Goal: Entertainment & Leisure: Consume media (video, audio)

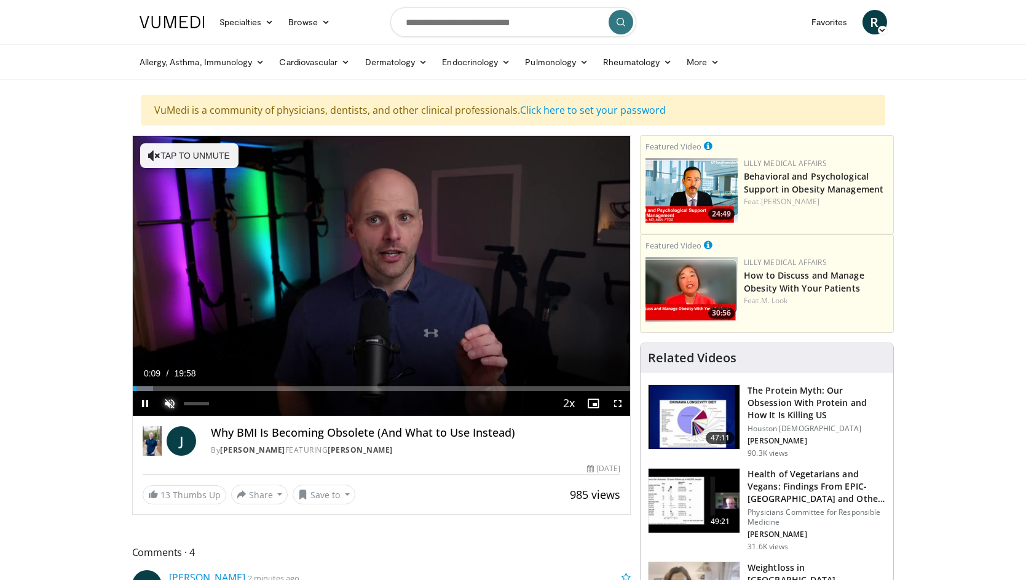
click at [172, 406] on span "Video Player" at bounding box center [169, 403] width 25 height 25
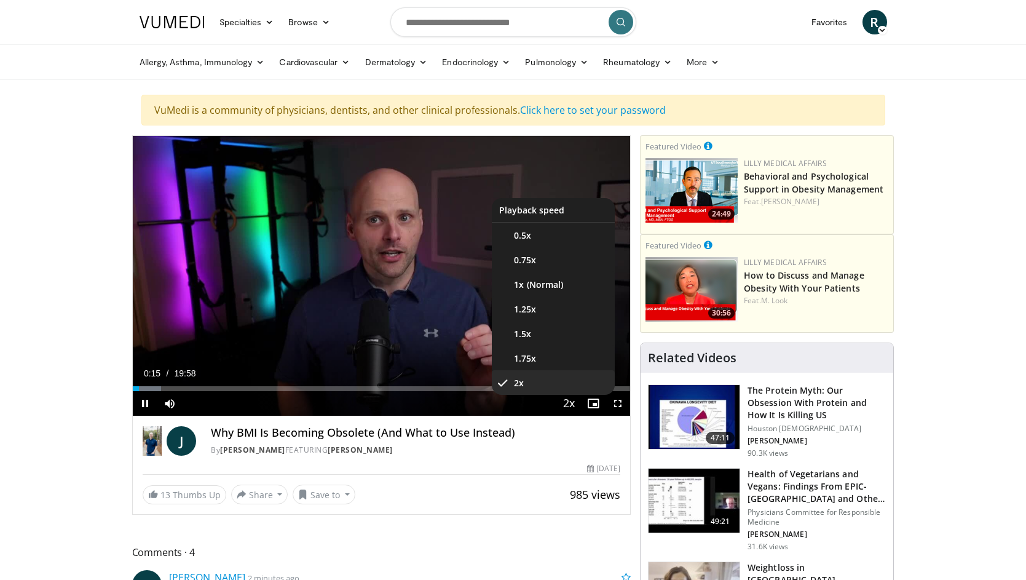
click at [569, 405] on span "Video Player" at bounding box center [568, 404] width 17 height 25
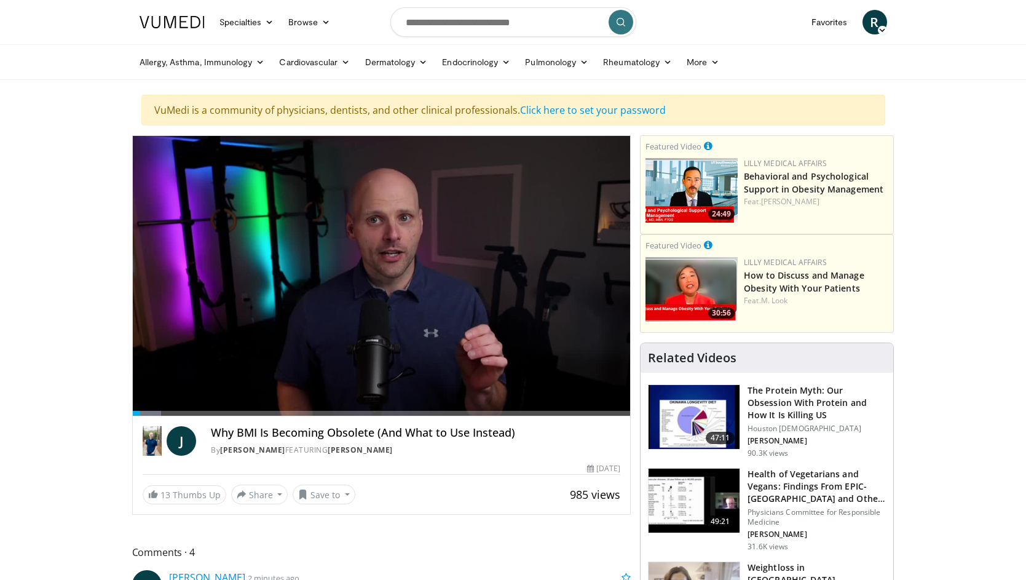
click at [569, 405] on div "10 seconds Tap to unmute" at bounding box center [382, 276] width 498 height 280
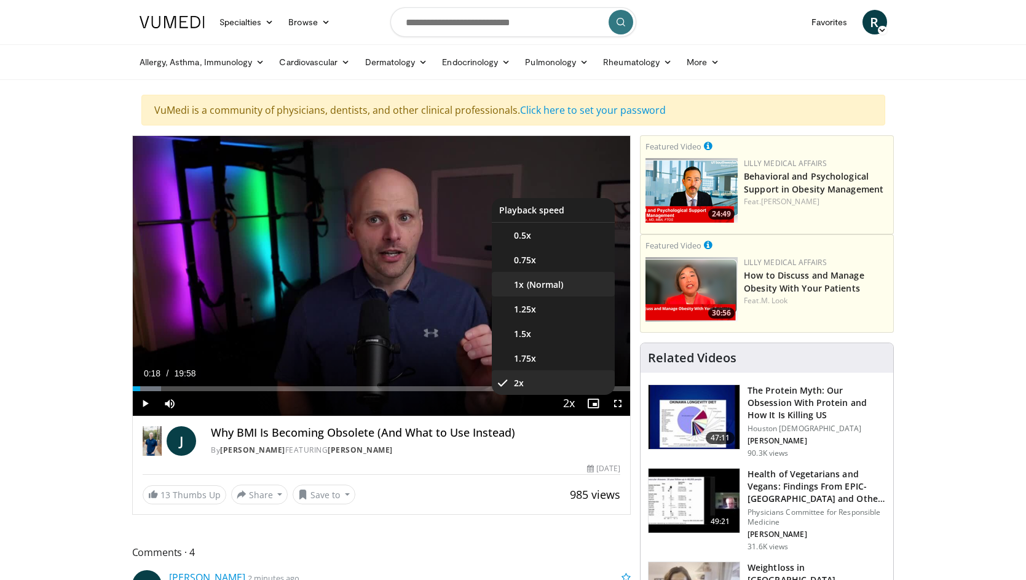
click at [551, 283] on li "1x" at bounding box center [553, 284] width 123 height 25
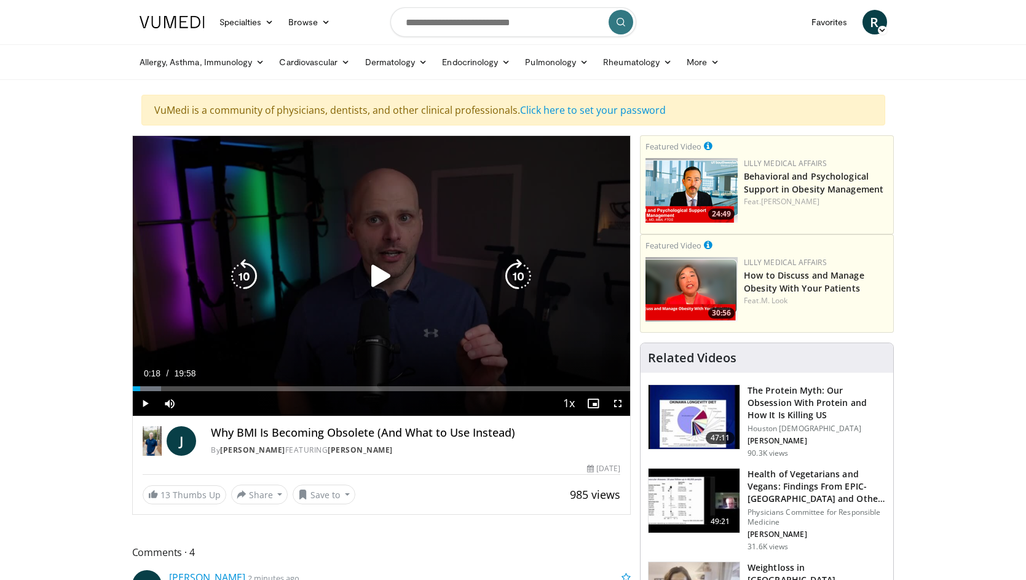
click at [382, 275] on icon "Video Player" at bounding box center [381, 276] width 34 height 34
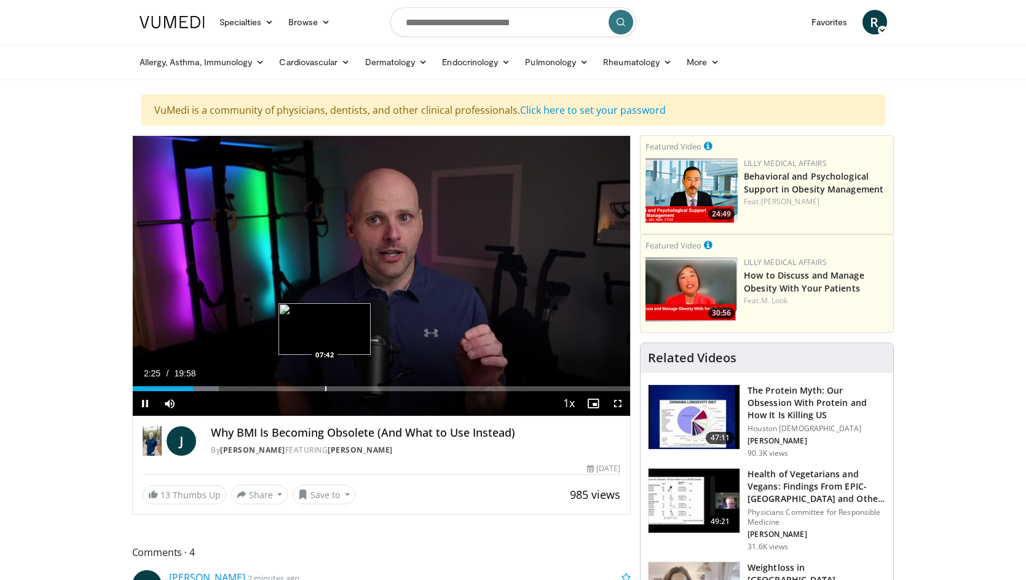
click at [325, 390] on div "Progress Bar" at bounding box center [325, 388] width 1 height 5
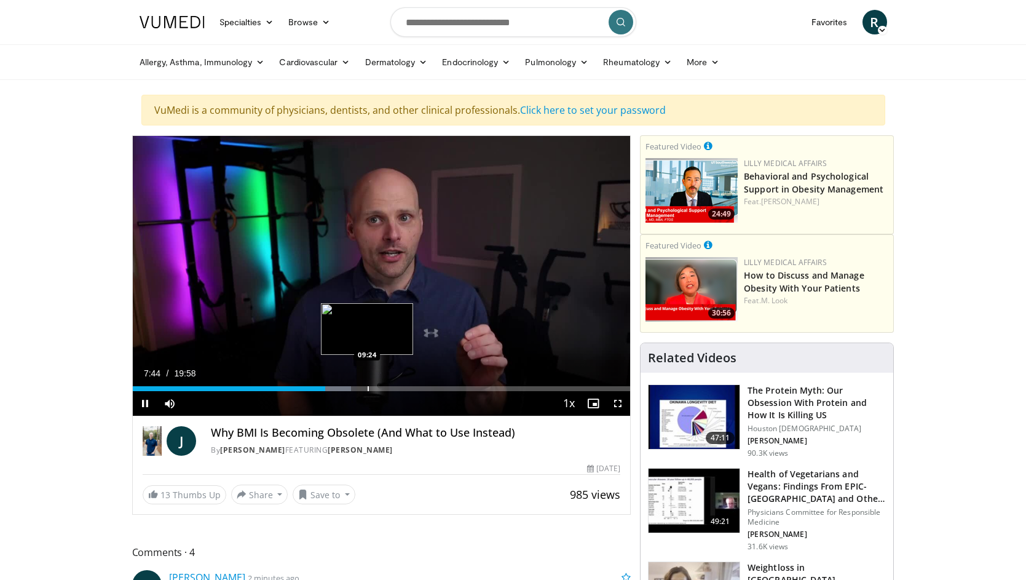
click at [368, 386] on div "Progress Bar" at bounding box center [368, 388] width 1 height 5
click at [410, 389] on div "Progress Bar" at bounding box center [410, 388] width 1 height 5
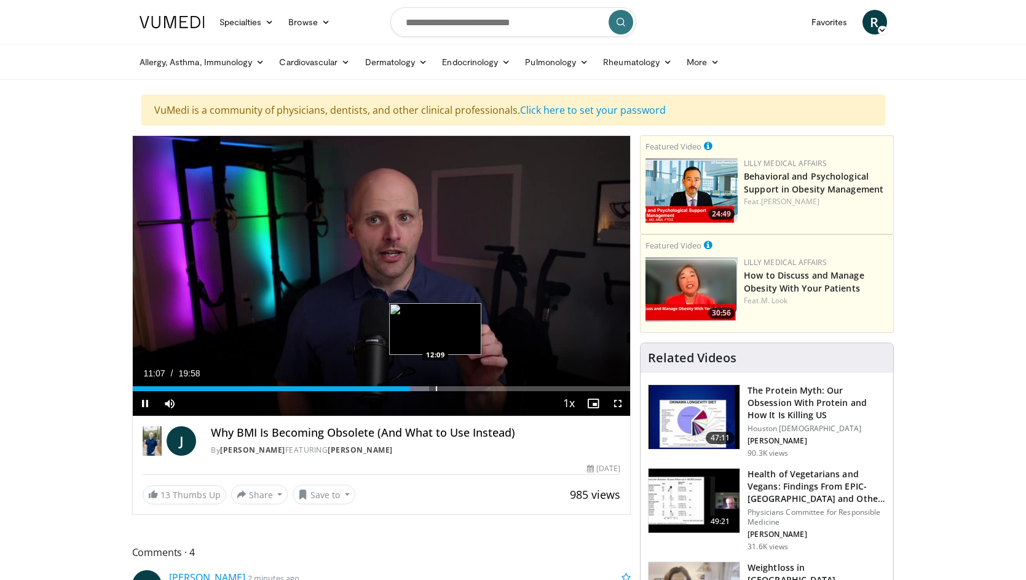
click at [436, 387] on div "Progress Bar" at bounding box center [436, 388] width 1 height 5
click at [473, 382] on div "Loaded : 61.27% 12:09 13:39" at bounding box center [382, 385] width 498 height 12
click at [500, 385] on div "Loaded : 73.53% 13:40 14:45" at bounding box center [382, 385] width 498 height 12
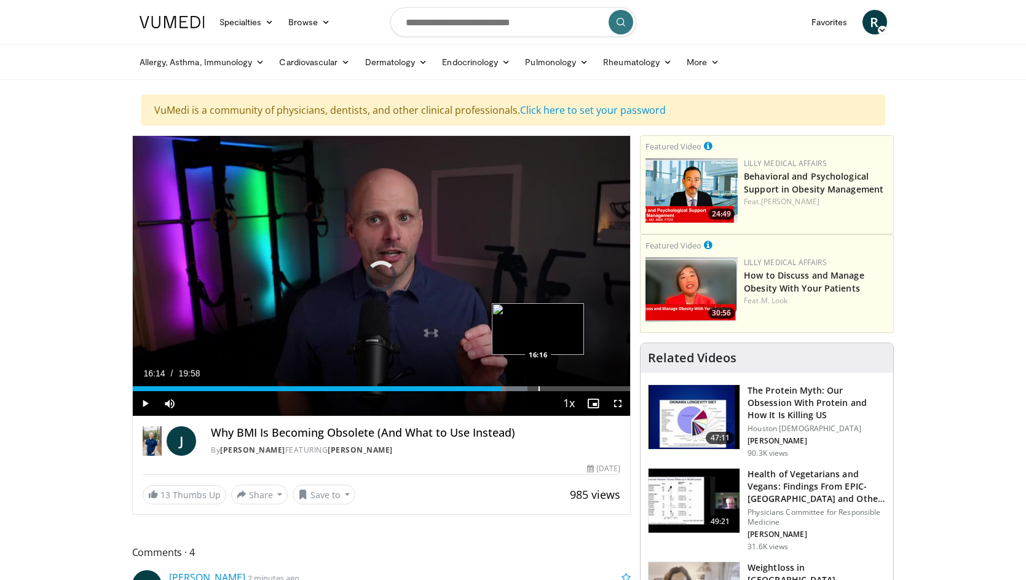
click at [539, 387] on div "Progress Bar" at bounding box center [539, 388] width 1 height 5
click at [570, 387] on div "Progress Bar" at bounding box center [570, 388] width 1 height 5
click at [591, 390] on div "Progress Bar" at bounding box center [591, 388] width 1 height 5
click at [611, 392] on span "Video Player" at bounding box center [618, 403] width 25 height 25
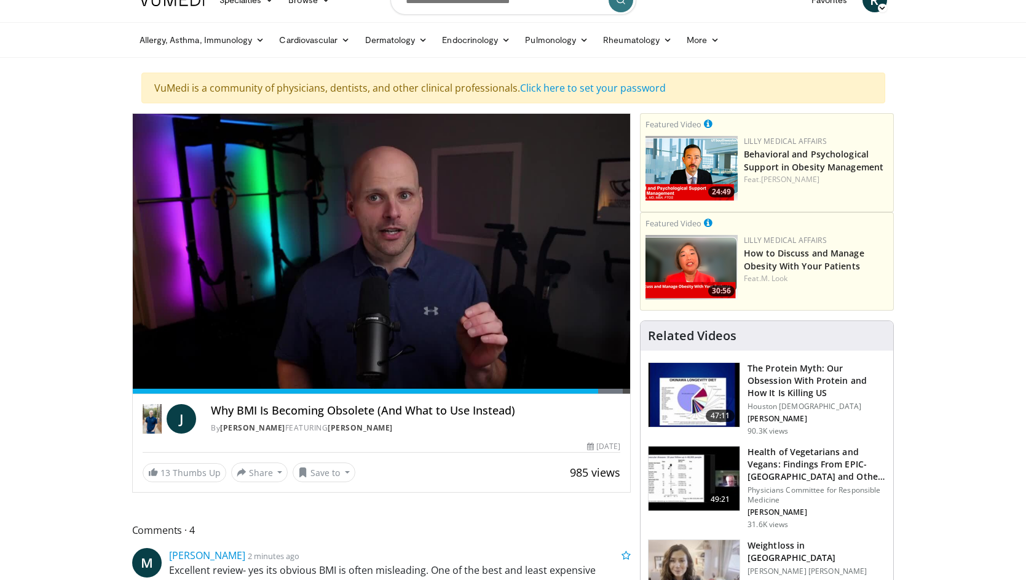
scroll to position [25, 0]
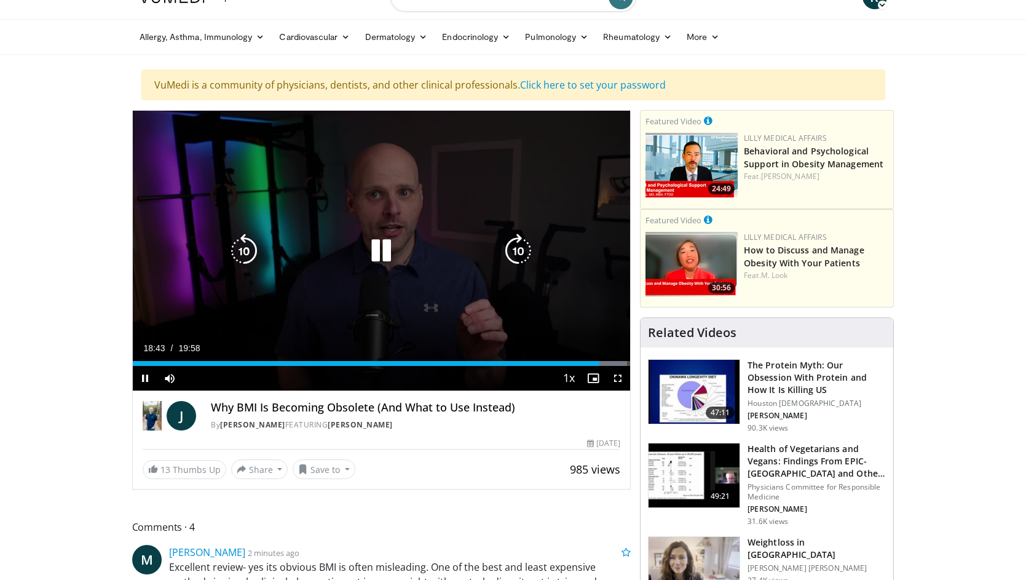
click at [519, 256] on icon "Video Player" at bounding box center [518, 251] width 34 height 34
click at [520, 256] on icon "Video Player" at bounding box center [518, 251] width 34 height 34
click at [521, 257] on icon "Video Player" at bounding box center [518, 251] width 34 height 34
click at [521, 258] on icon "Video Player" at bounding box center [518, 251] width 34 height 34
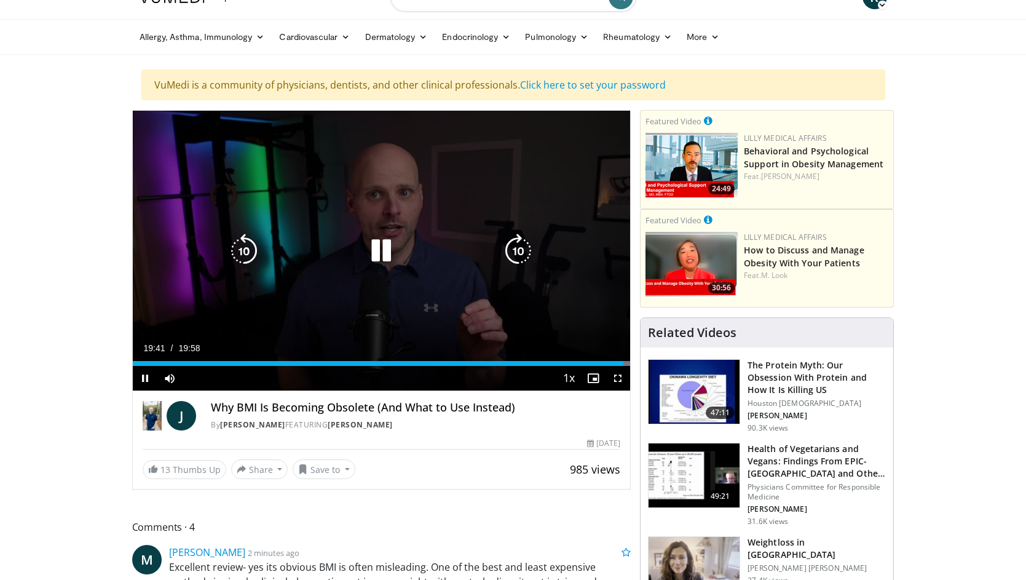
click at [521, 259] on icon "Video Player" at bounding box center [518, 251] width 34 height 34
